Goal: Navigation & Orientation: Go to known website

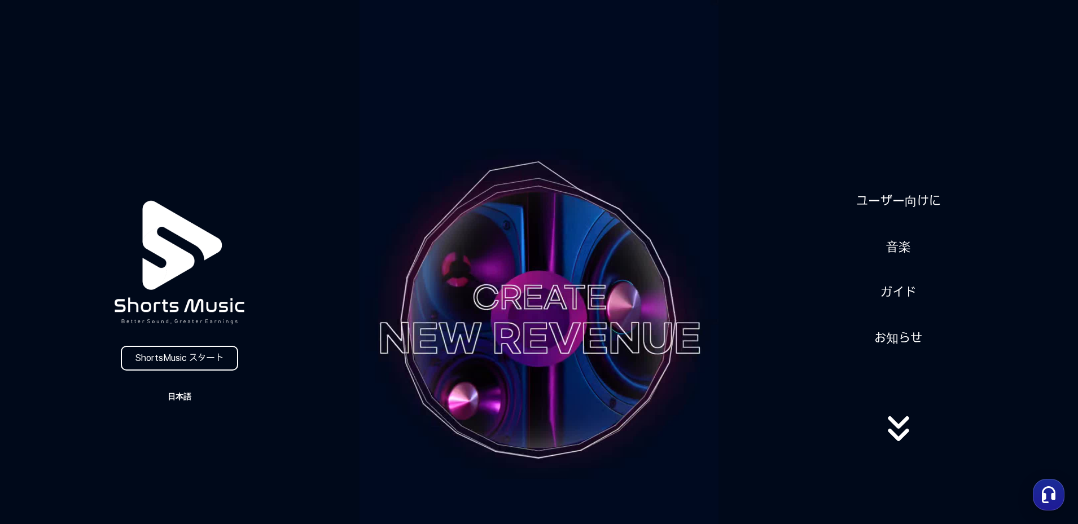
click at [184, 392] on button "日本語" at bounding box center [179, 397] width 54 height 16
click at [174, 441] on button "日本語" at bounding box center [179, 443] width 45 height 11
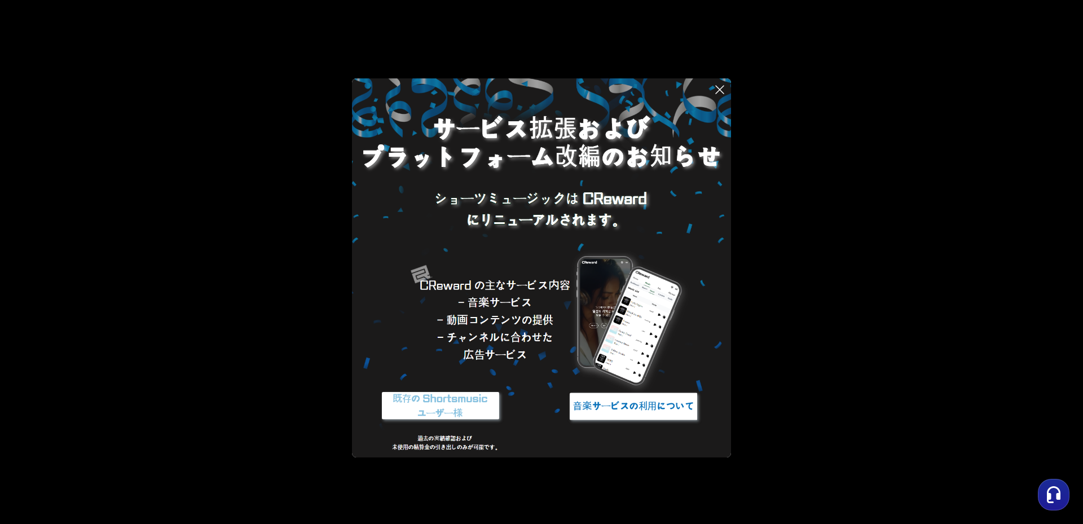
click at [633, 406] on img at bounding box center [633, 406] width 141 height 42
